Goal: Task Accomplishment & Management: Manage account settings

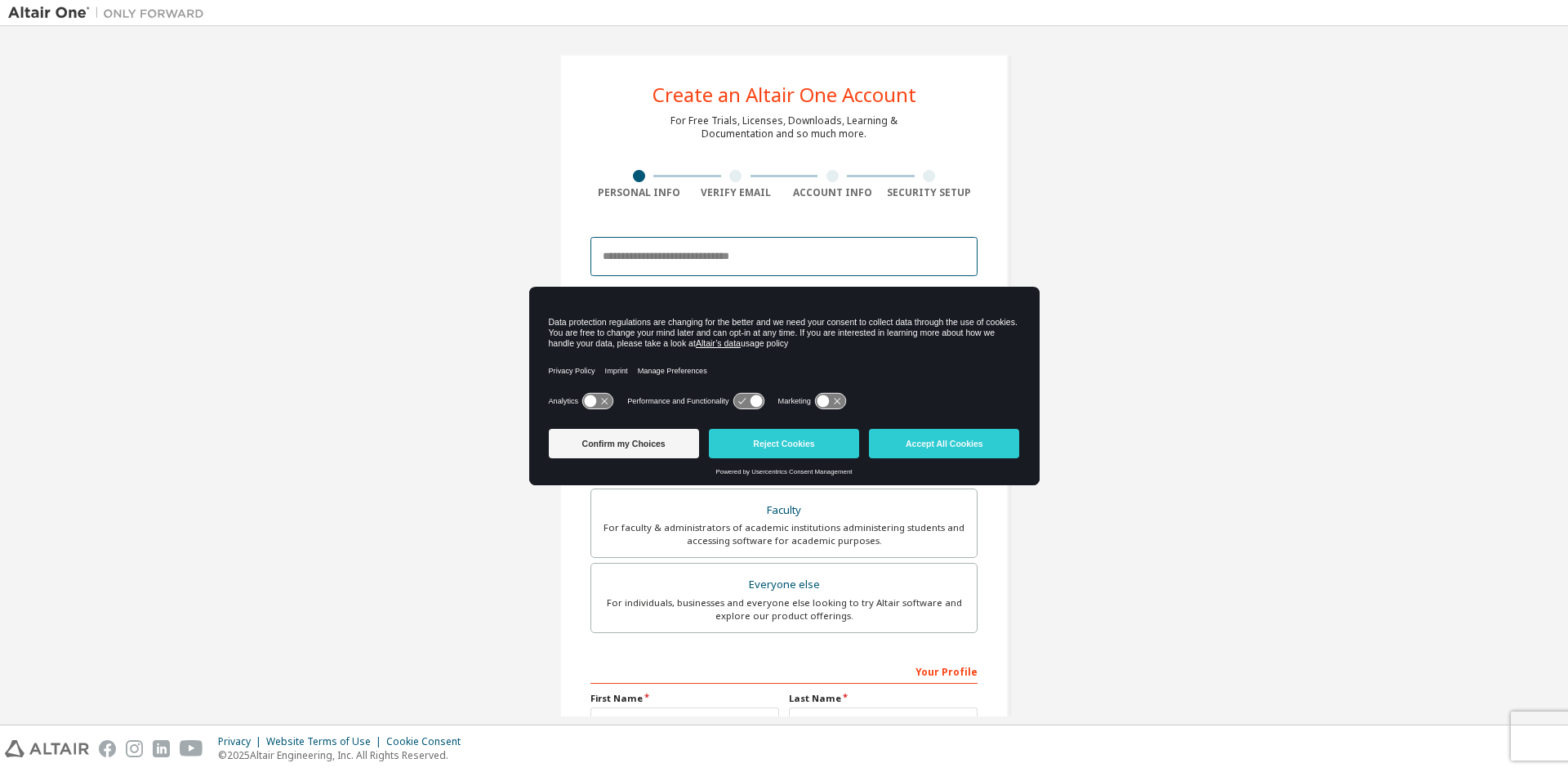
click at [816, 260] on input "email" at bounding box center [784, 256] width 387 height 39
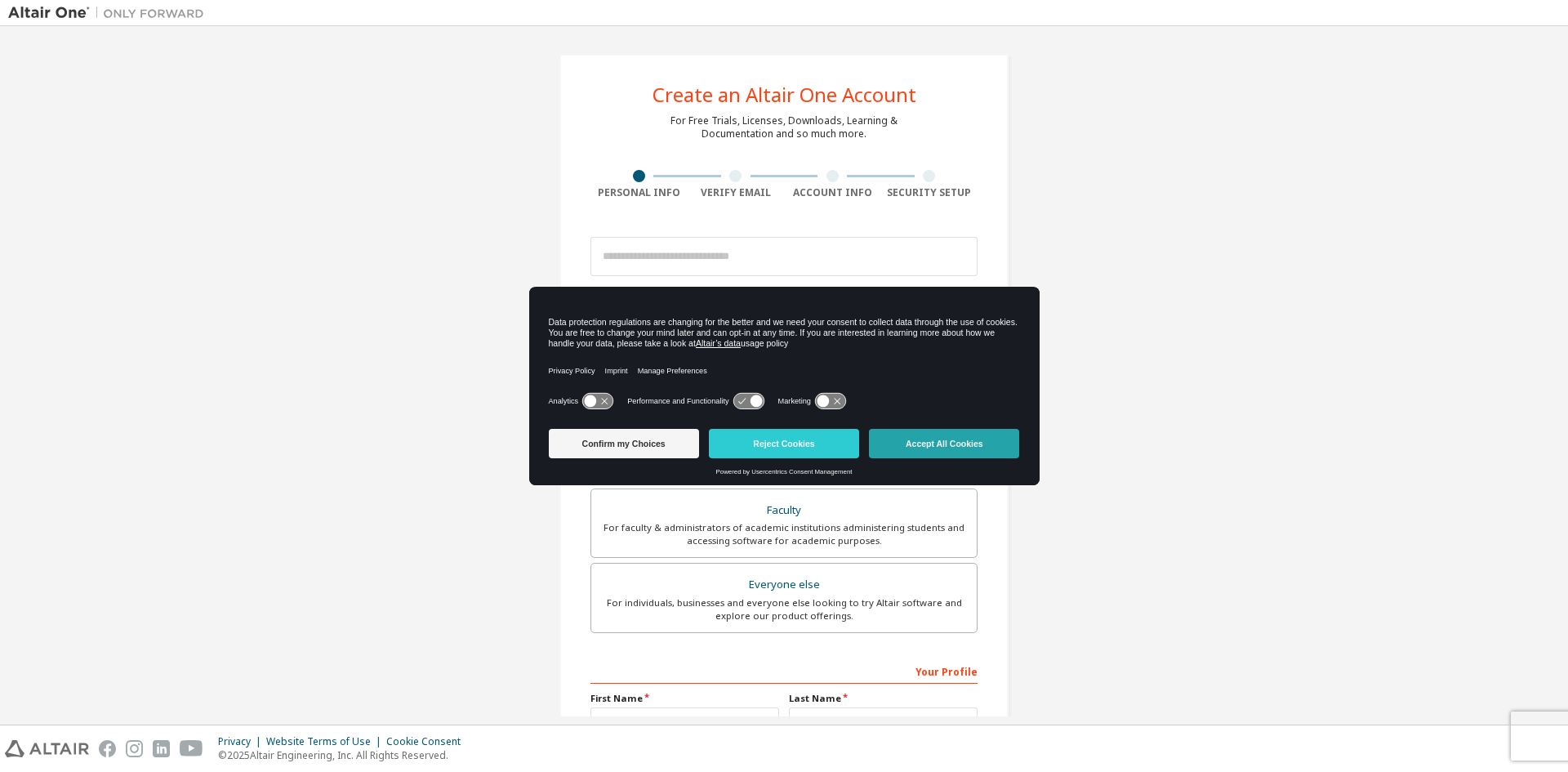
click at [904, 433] on button "Accept All Cookies" at bounding box center [944, 443] width 151 height 29
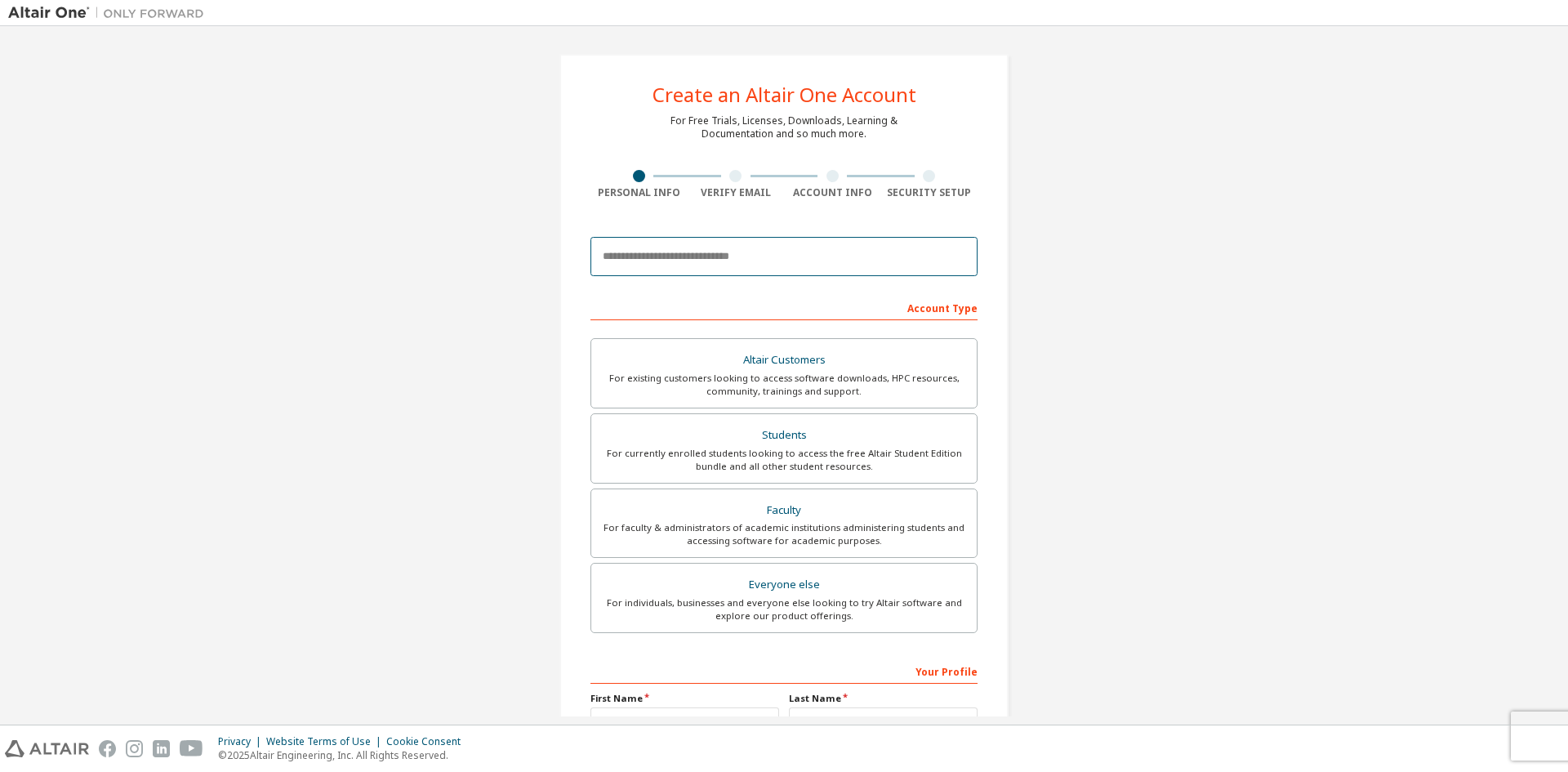
click at [731, 268] on input "email" at bounding box center [784, 256] width 387 height 39
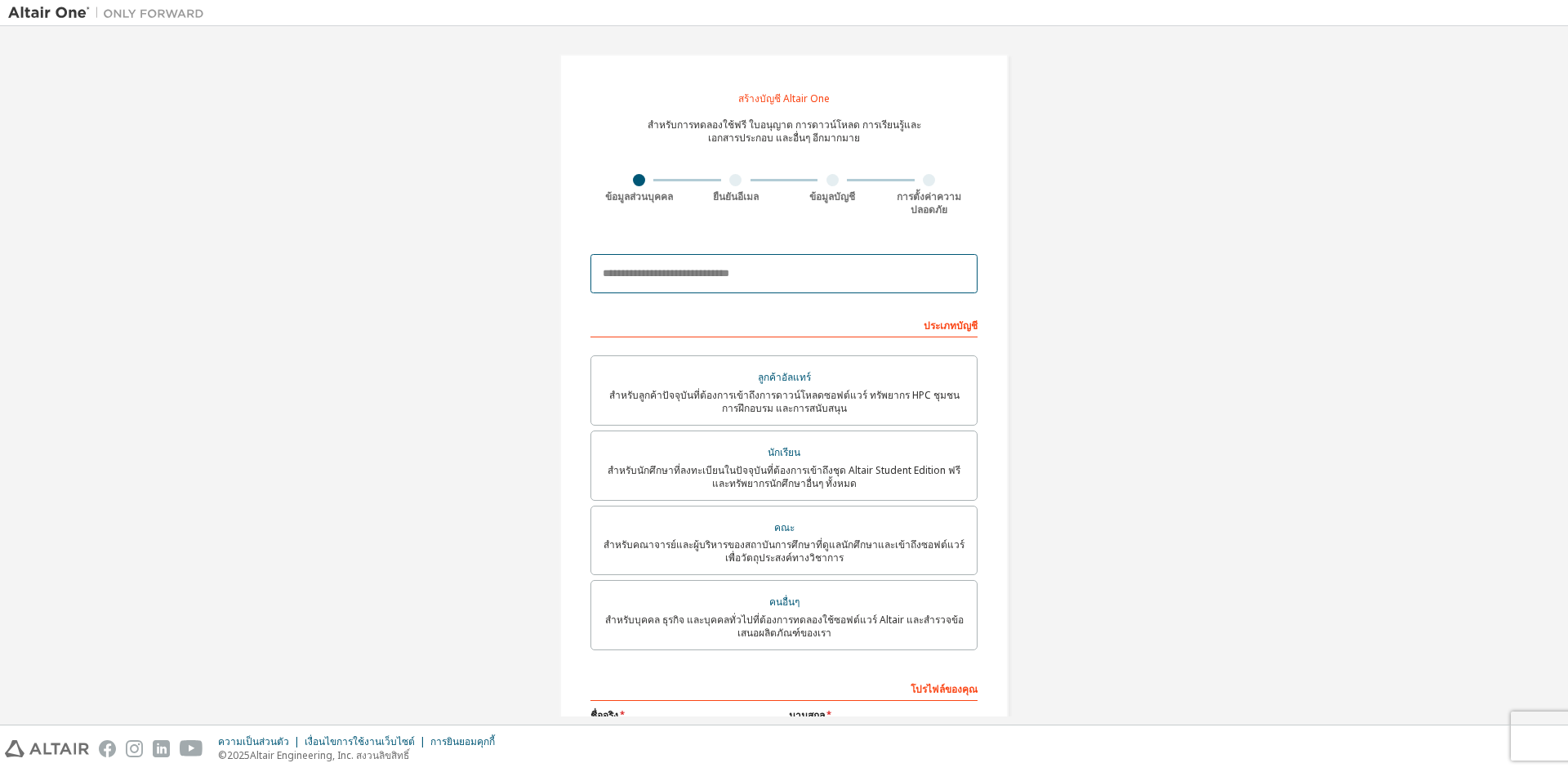
click at [825, 279] on input "email" at bounding box center [784, 273] width 387 height 39
type input "**********"
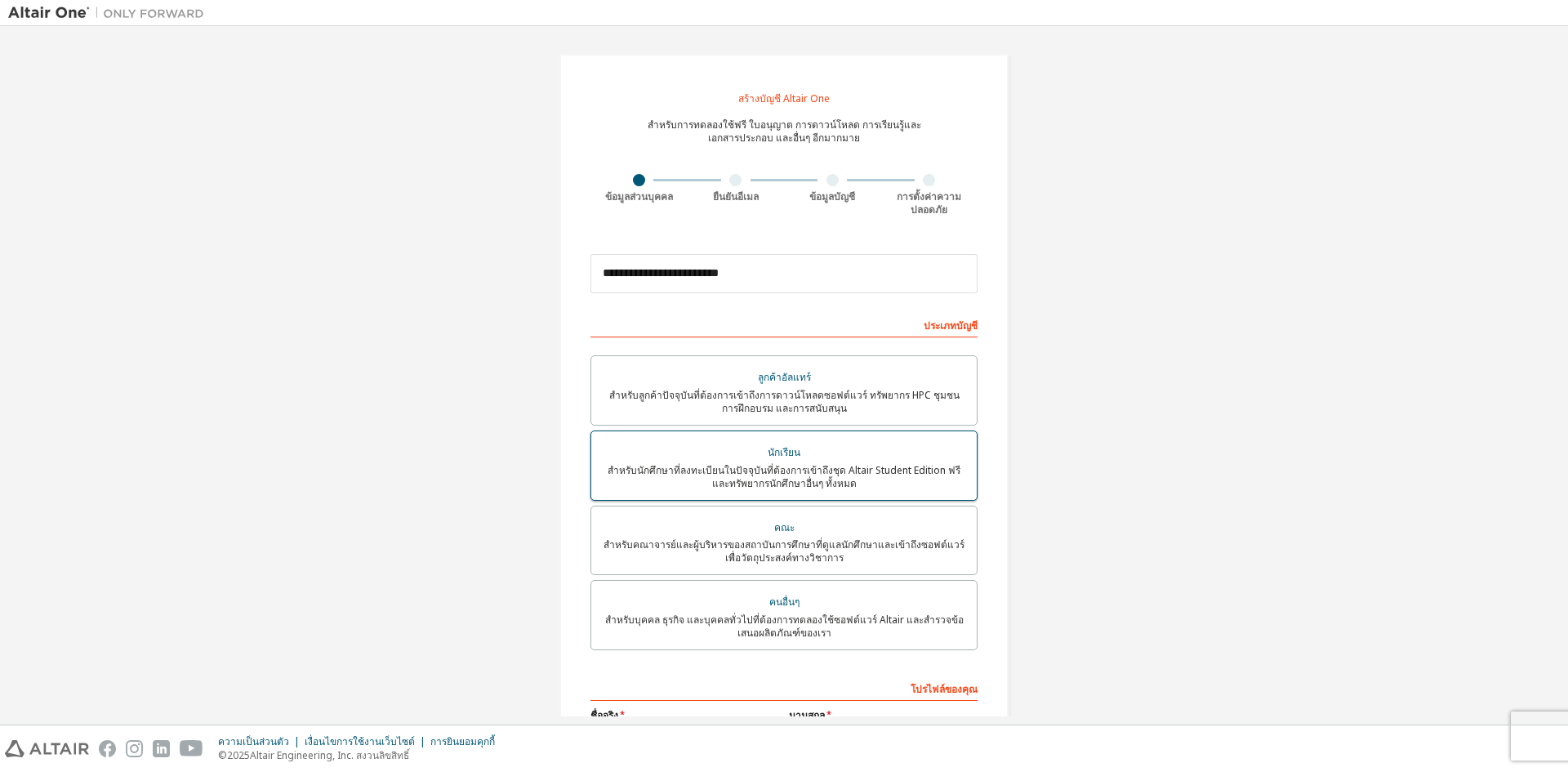
click at [788, 493] on label "นักเรียน สำหรับนักศึกษาที่ลงทะเบียนในปัจจุบันที่ต้องการเข้าถึงชุด Altair Studen…" at bounding box center [784, 466] width 387 height 70
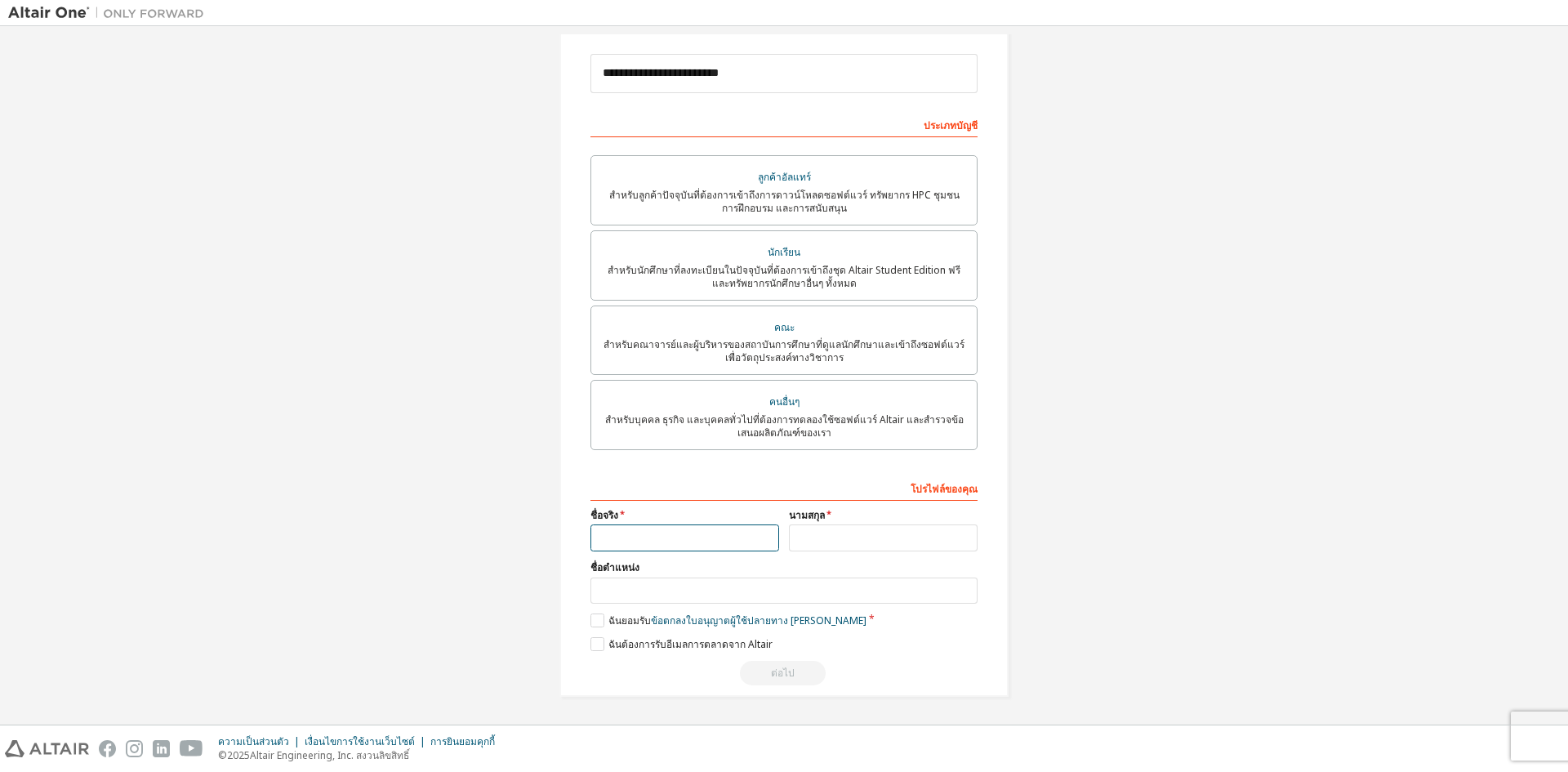
click at [697, 531] on input "text" at bounding box center [685, 537] width 189 height 27
type input "*******"
click at [891, 530] on input "text" at bounding box center [883, 537] width 189 height 27
type input "*******"
click at [657, 592] on input "text" at bounding box center [784, 591] width 387 height 27
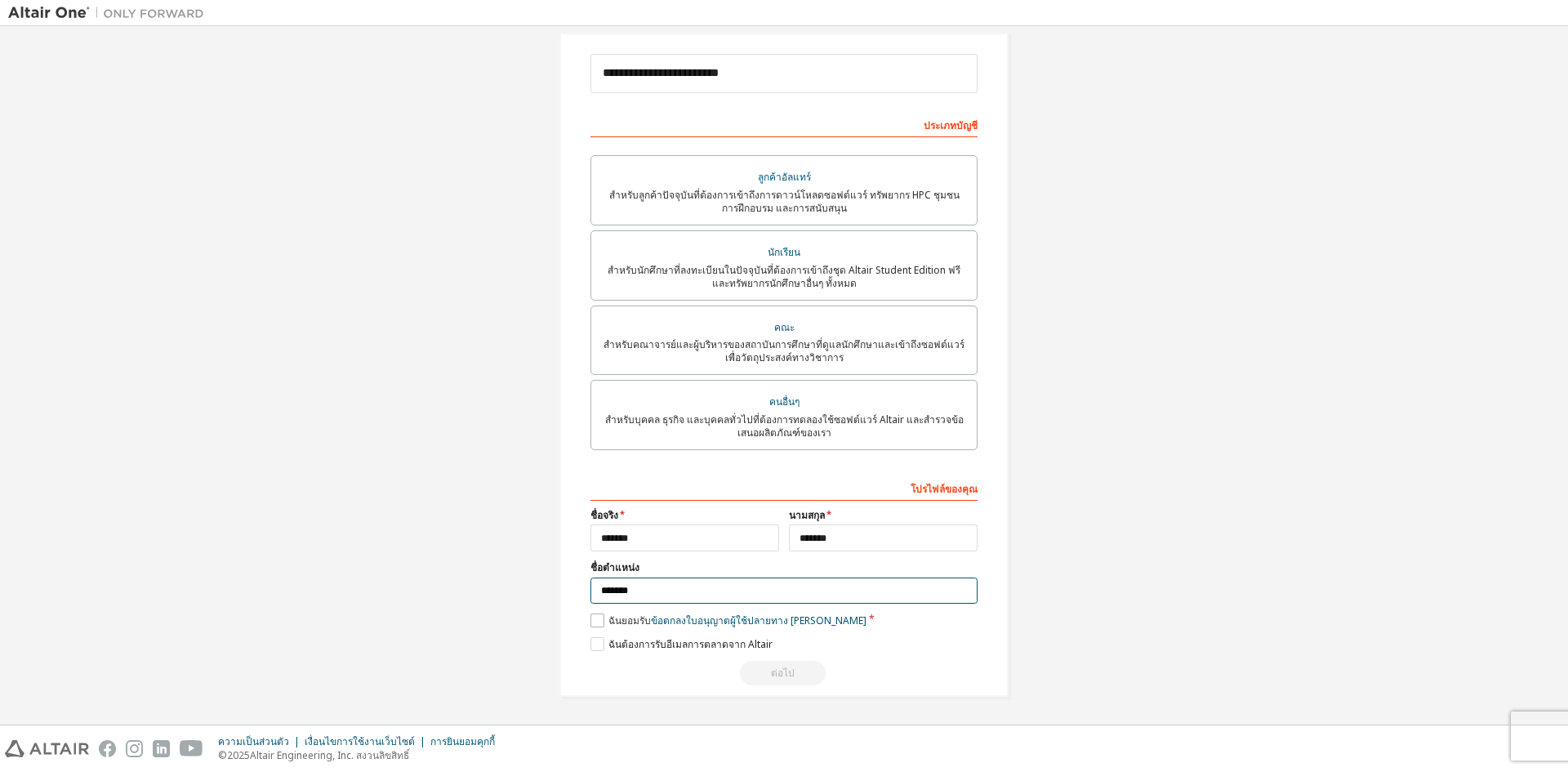
type input "*******"
click at [591, 616] on label "ฉันยอมรับ ข้อตกลงใบอนุญาตผู้ใช้ปลายทาง เชิงวิชาการ" at bounding box center [729, 621] width 276 height 14
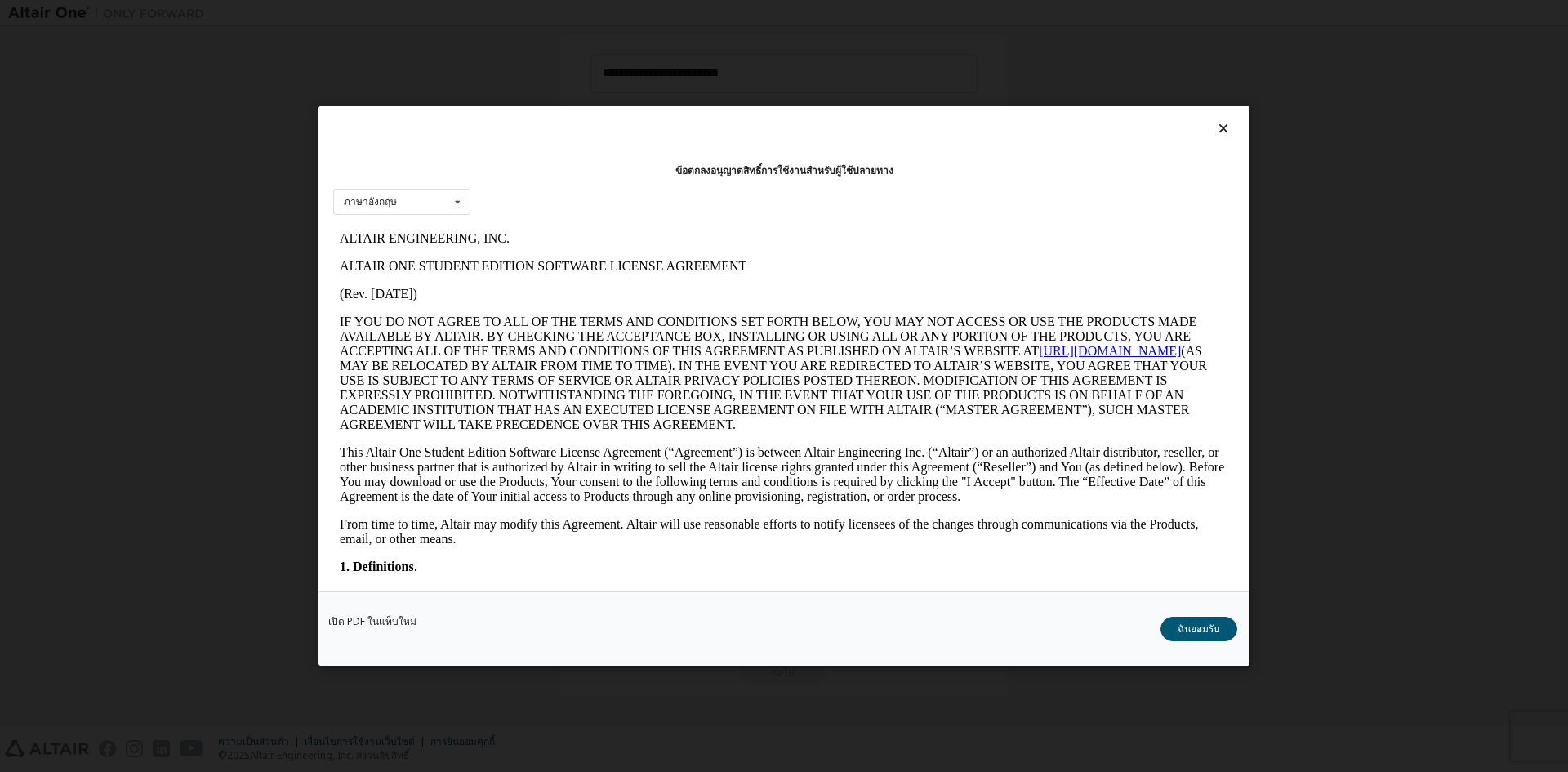
scroll to position [0, 0]
click at [1195, 624] on font "ฉันยอมรับ" at bounding box center [1199, 628] width 42 height 14
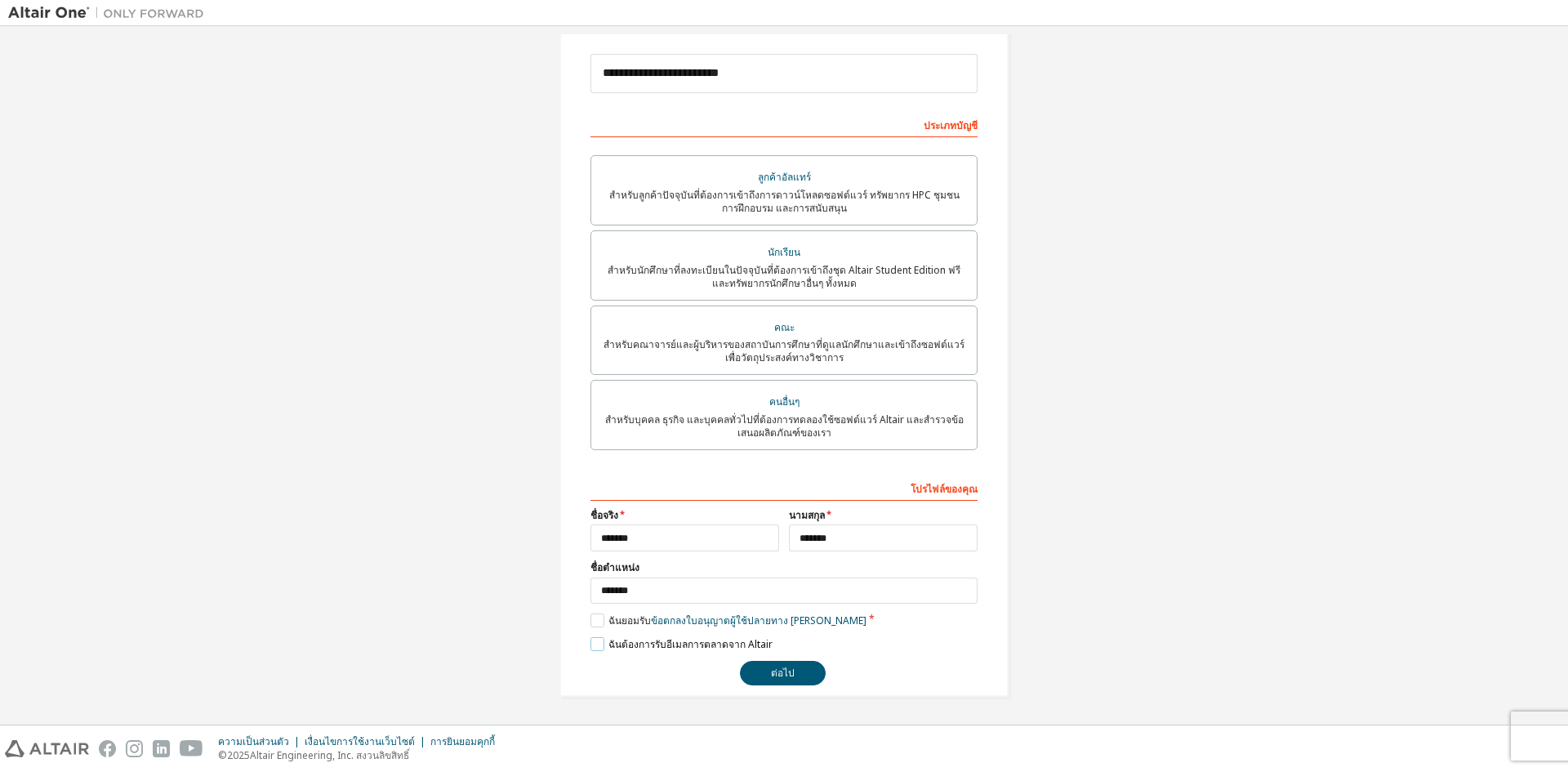
click at [591, 642] on label "ฉันต้องการรับอีเมลการตลาดจาก Altair" at bounding box center [681, 644] width 182 height 14
click at [771, 676] on font "ต่อไป" at bounding box center [783, 672] width 23 height 14
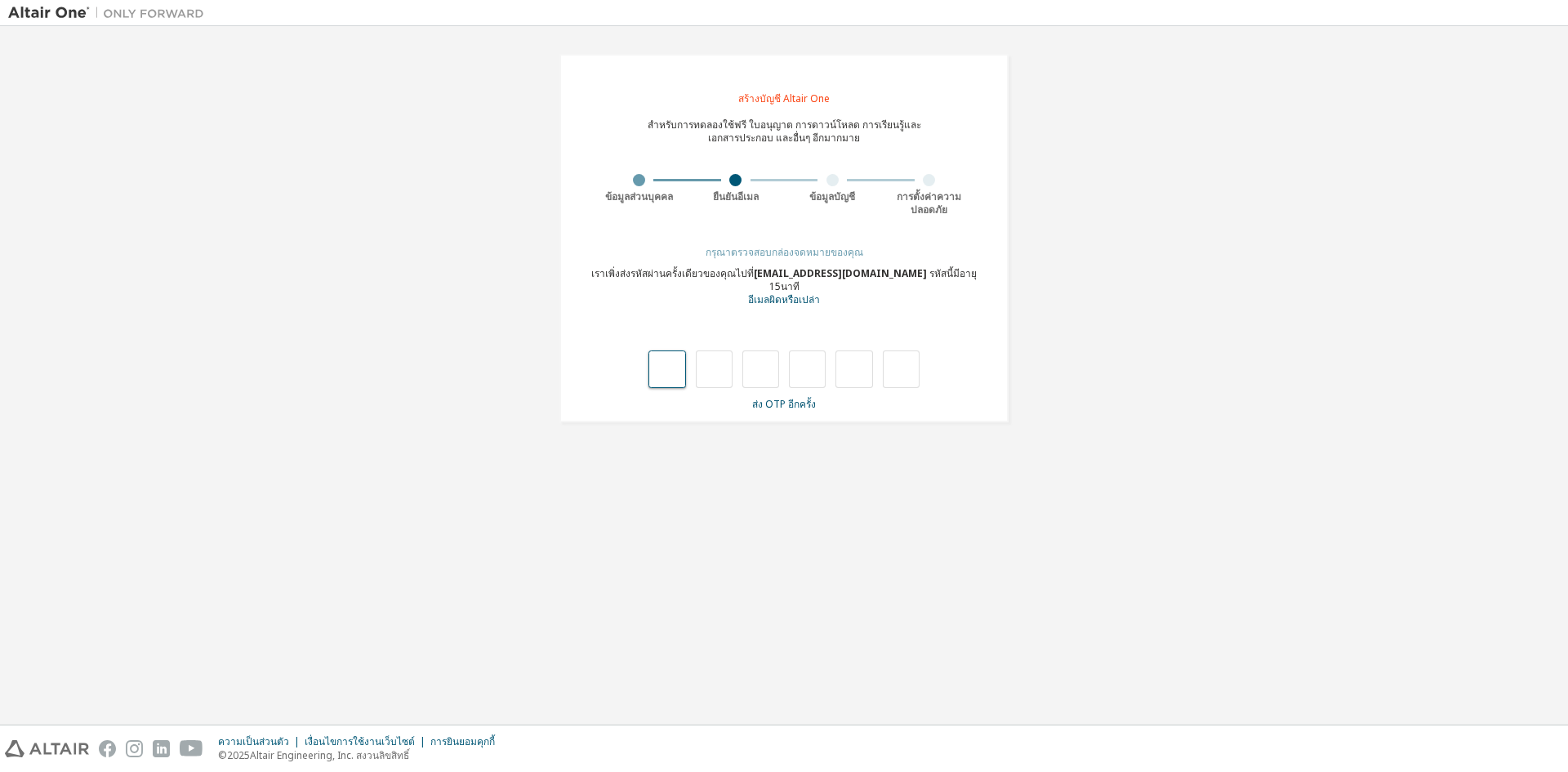
type input "*"
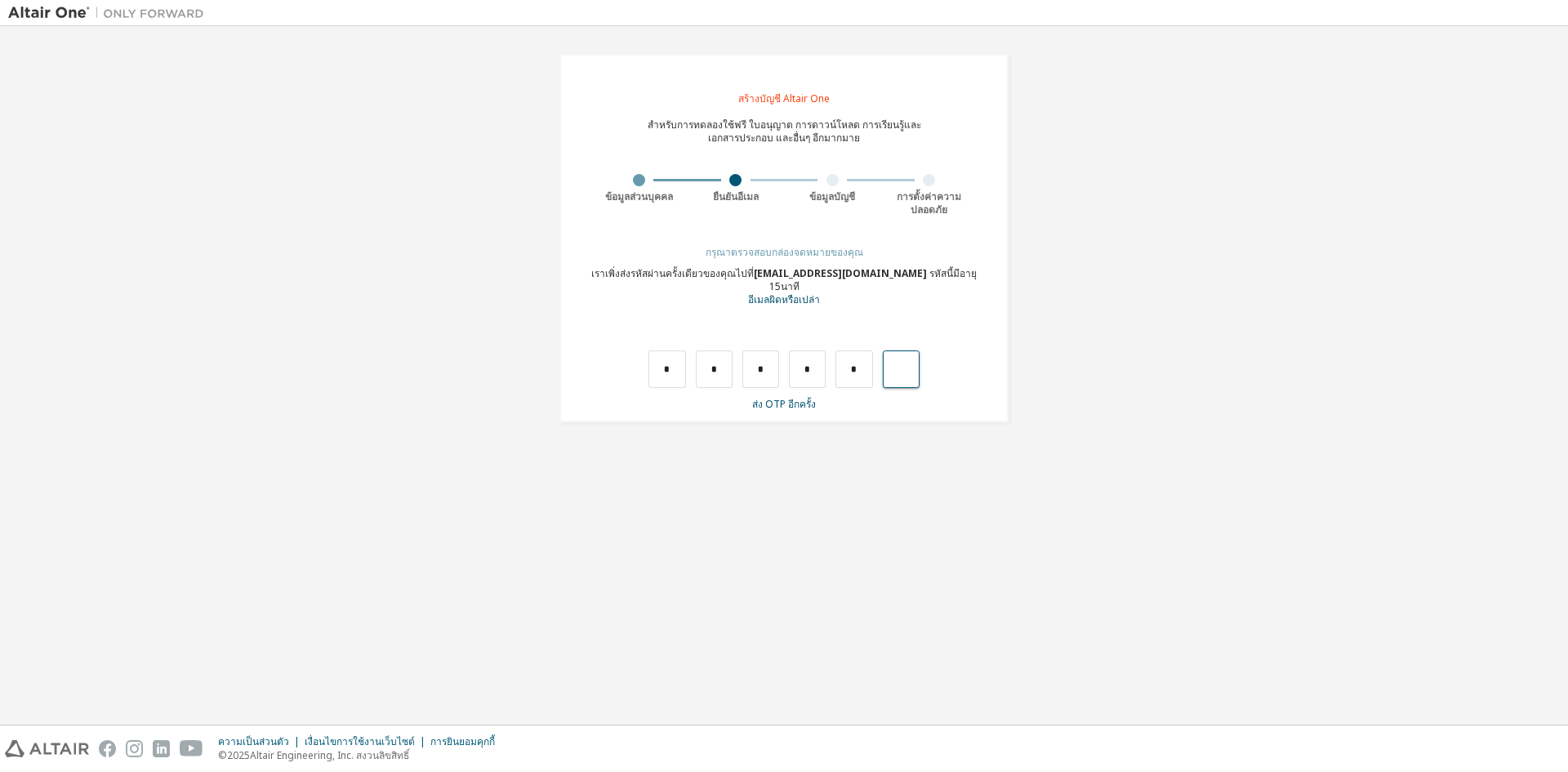
type input "*"
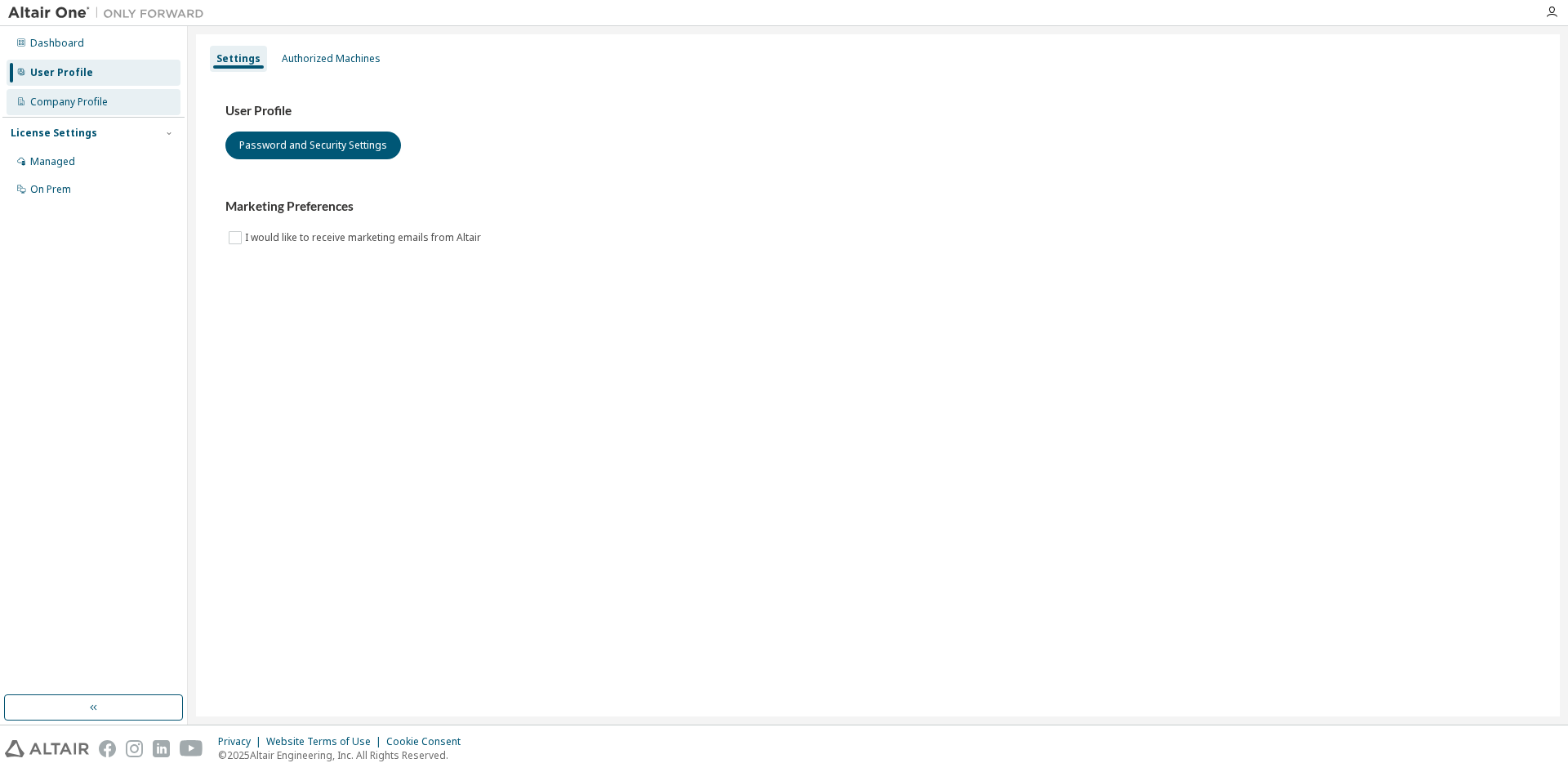
click at [71, 114] on div "Company Profile" at bounding box center [93, 101] width 174 height 26
click at [141, 134] on div "License Settings" at bounding box center [93, 133] width 166 height 15
click at [64, 191] on div "On Prem" at bounding box center [50, 190] width 41 height 13
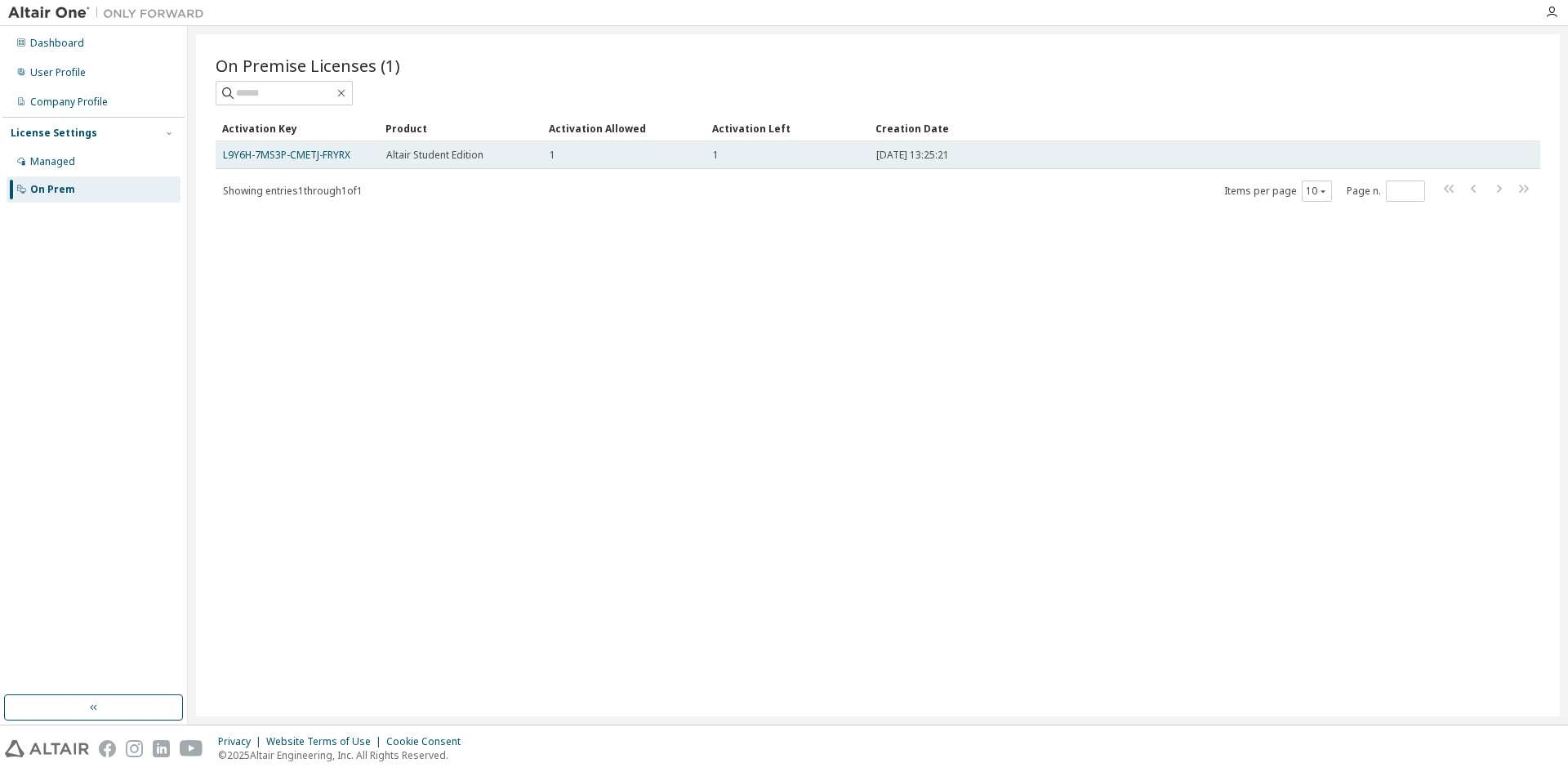
click at [634, 153] on div "1" at bounding box center [624, 156] width 149 height 13
